Goal: Download file/media

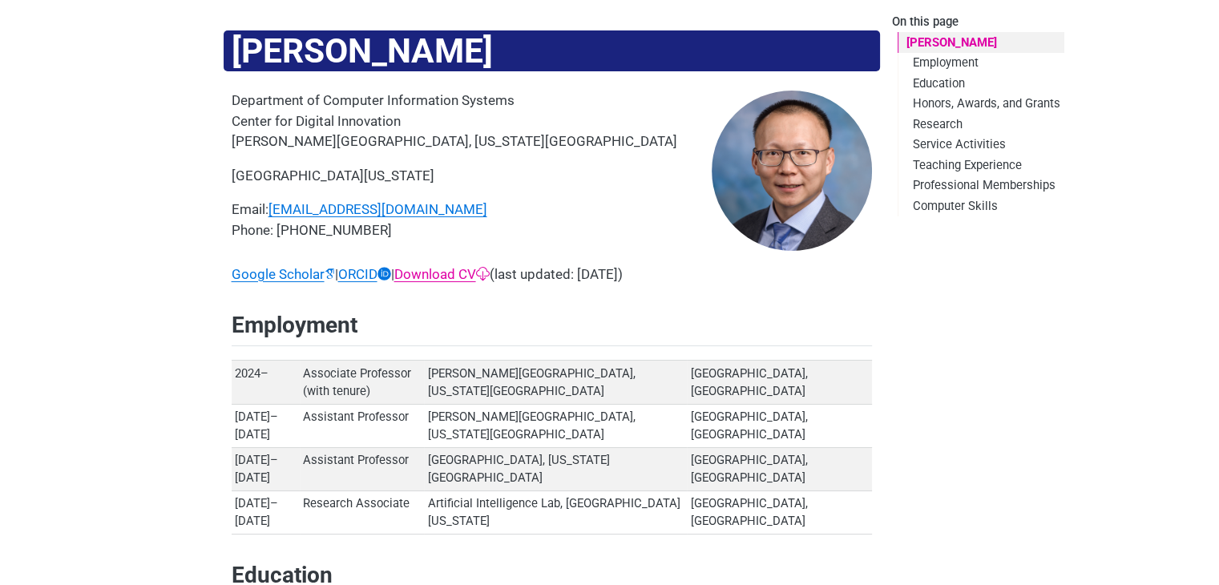
click at [443, 272] on link "Download CV" at bounding box center [441, 274] width 95 height 16
click at [475, 269] on link "Download CV" at bounding box center [441, 274] width 95 height 16
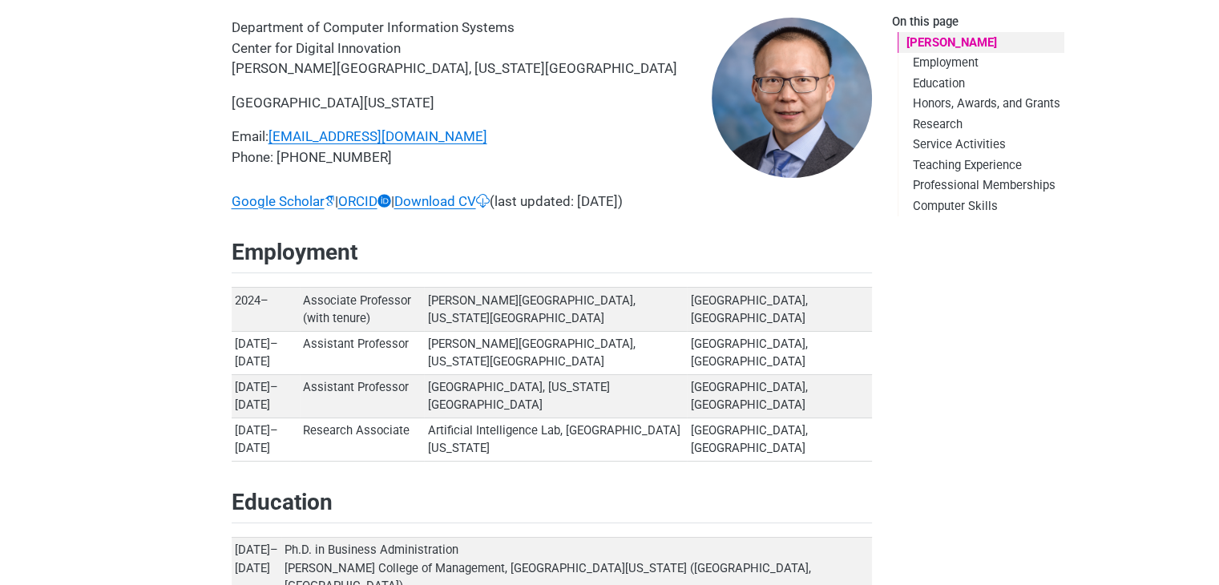
scroll to position [160, 0]
